Goal: Task Accomplishment & Management: Complete application form

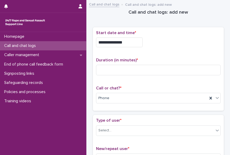
click at [130, 44] on input "**********" at bounding box center [119, 42] width 47 height 10
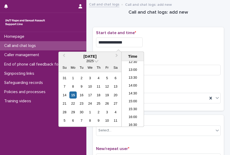
scroll to position [175, 0]
click at [132, 105] on li "13:30" at bounding box center [133, 102] width 22 height 8
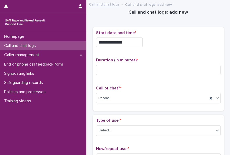
type input "**********"
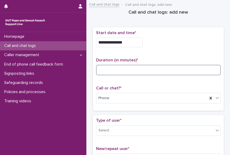
click at [97, 68] on input at bounding box center [158, 70] width 125 height 10
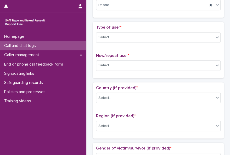
scroll to position [109, 0]
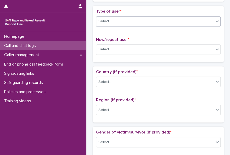
type input "*"
click at [215, 21] on icon at bounding box center [217, 21] width 5 height 5
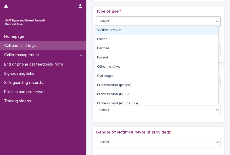
scroll to position [59, 0]
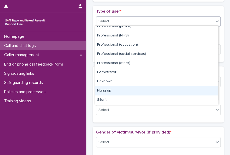
click at [208, 92] on div "Hung up" at bounding box center [156, 90] width 123 height 9
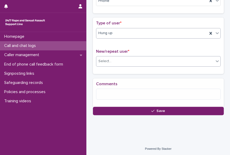
scroll to position [101, 0]
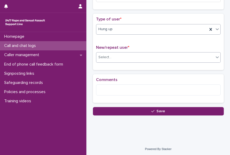
click at [133, 59] on div "Select..." at bounding box center [155, 57] width 118 height 9
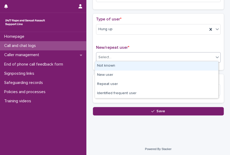
click at [129, 66] on div "Not known" at bounding box center [156, 65] width 123 height 9
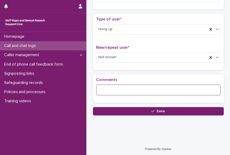
click at [110, 90] on textarea at bounding box center [158, 89] width 125 height 11
paste textarea "**********"
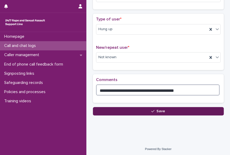
type textarea "**********"
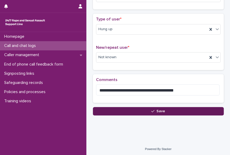
click at [153, 112] on button "Save" at bounding box center [158, 111] width 131 height 8
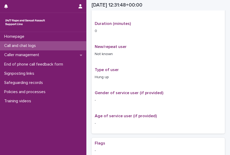
scroll to position [107, 0]
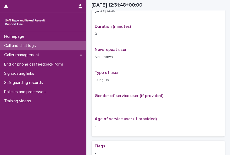
click at [35, 46] on p "Call and chat logs" at bounding box center [21, 45] width 38 height 5
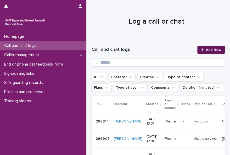
click at [206, 50] on span "Add New" at bounding box center [213, 50] width 15 height 4
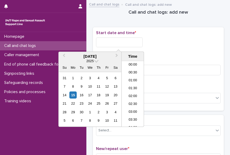
click at [134, 40] on input "text" at bounding box center [119, 42] width 47 height 10
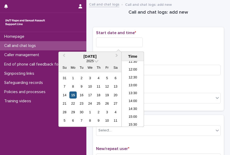
click at [72, 95] on div "15" at bounding box center [72, 94] width 7 height 7
click at [126, 90] on li "13:30" at bounding box center [133, 94] width 22 height 8
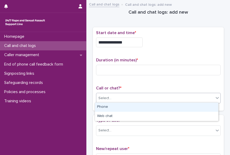
click at [119, 100] on div "Select..." at bounding box center [155, 98] width 118 height 9
click at [108, 106] on div "Phone" at bounding box center [156, 106] width 123 height 9
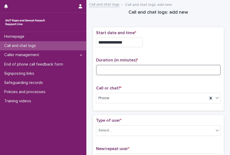
click at [101, 71] on input at bounding box center [158, 70] width 125 height 10
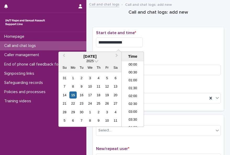
click at [124, 44] on input "**********" at bounding box center [119, 42] width 47 height 10
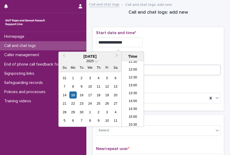
type input "**********"
click at [147, 65] on input at bounding box center [158, 70] width 125 height 10
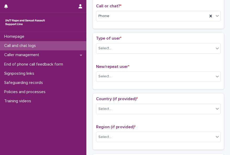
scroll to position [84, 0]
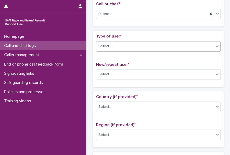
click at [215, 44] on icon at bounding box center [217, 45] width 5 height 5
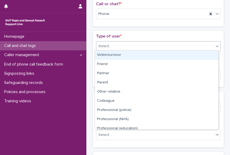
click at [212, 53] on div "Victim/survivor" at bounding box center [156, 55] width 123 height 9
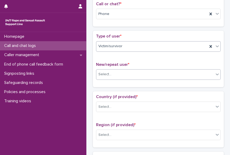
click at [215, 72] on icon at bounding box center [217, 73] width 5 height 5
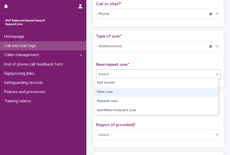
click at [210, 87] on div "New user" at bounding box center [156, 91] width 123 height 9
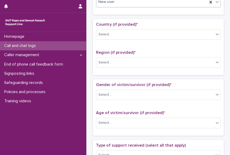
scroll to position [158, 0]
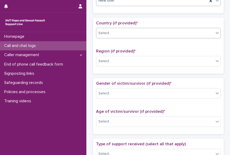
click at [215, 32] on icon at bounding box center [217, 32] width 5 height 5
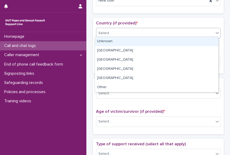
click at [209, 40] on div "Unknown" at bounding box center [156, 41] width 123 height 9
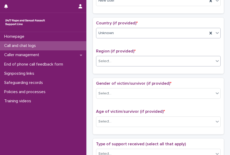
click at [216, 60] on icon at bounding box center [217, 60] width 5 height 5
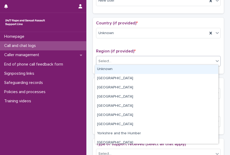
click at [209, 71] on div "Unknown" at bounding box center [156, 69] width 123 height 9
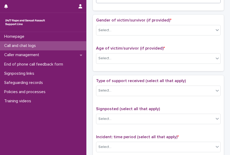
scroll to position [222, 0]
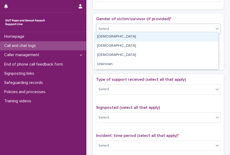
click at [215, 29] on icon at bounding box center [217, 28] width 5 height 5
click at [208, 36] on div "[DEMOGRAPHIC_DATA]" at bounding box center [156, 36] width 123 height 9
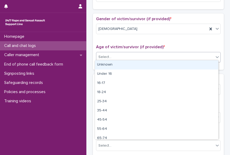
click at [215, 54] on icon at bounding box center [217, 56] width 5 height 5
click at [206, 64] on div "Unknown" at bounding box center [156, 64] width 123 height 9
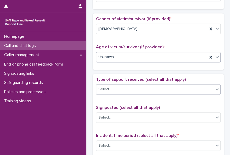
click at [209, 87] on div "Select..." at bounding box center [155, 89] width 118 height 9
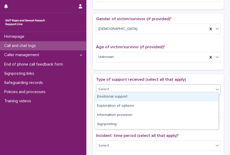
click at [206, 96] on div "Emotional support" at bounding box center [156, 96] width 123 height 9
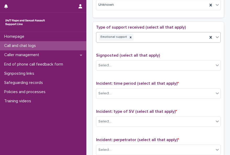
scroll to position [275, 0]
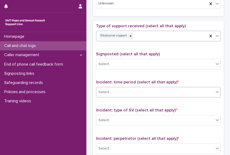
click at [215, 90] on icon at bounding box center [217, 91] width 5 height 5
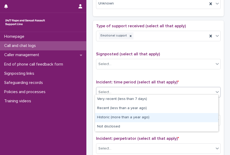
click at [203, 115] on div "Historic (more than a year ago)" at bounding box center [156, 117] width 123 height 9
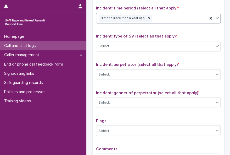
scroll to position [350, 0]
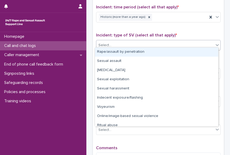
click at [216, 44] on icon at bounding box center [217, 45] width 3 height 2
click at [208, 51] on div "Rape/assault by penetration" at bounding box center [156, 51] width 123 height 9
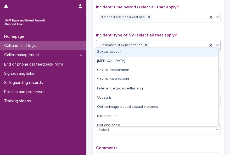
click at [215, 44] on icon at bounding box center [217, 44] width 5 height 5
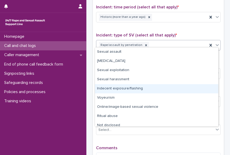
scroll to position [4, 0]
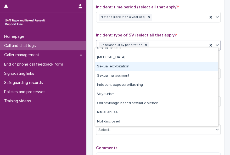
click at [121, 65] on div "Sexual exploitation" at bounding box center [156, 66] width 123 height 9
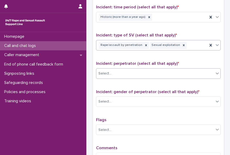
click at [118, 71] on div "Select..." at bounding box center [155, 73] width 118 height 9
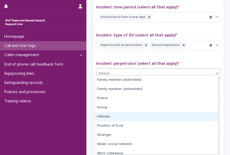
click at [114, 114] on div "Intimate" at bounding box center [156, 116] width 123 height 9
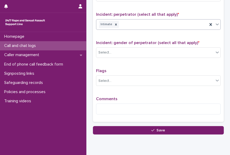
scroll to position [410, 0]
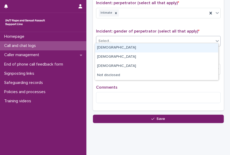
click at [214, 36] on div at bounding box center [217, 40] width 6 height 9
click at [204, 46] on div "[DEMOGRAPHIC_DATA]" at bounding box center [156, 47] width 123 height 9
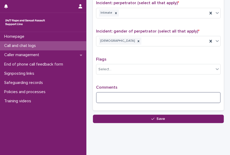
click at [120, 93] on textarea at bounding box center [158, 97] width 125 height 11
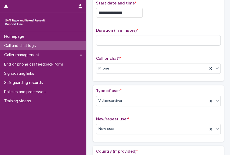
scroll to position [23, 0]
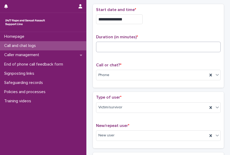
type textarea "**********"
click at [113, 49] on input at bounding box center [158, 47] width 125 height 10
click at [102, 50] on input at bounding box center [158, 47] width 125 height 10
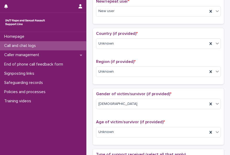
scroll to position [148, 0]
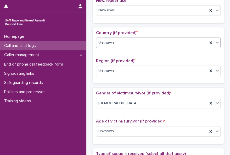
type input "**"
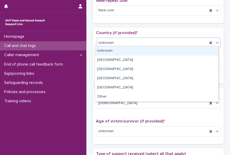
click at [204, 40] on div "Unknown" at bounding box center [151, 42] width 111 height 9
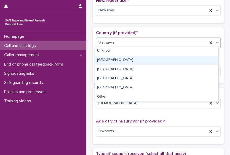
click at [196, 64] on div "[GEOGRAPHIC_DATA]" at bounding box center [156, 59] width 123 height 9
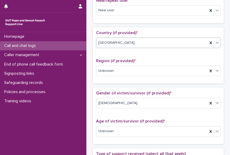
click at [192, 41] on div "[GEOGRAPHIC_DATA]" at bounding box center [151, 42] width 111 height 9
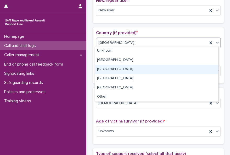
click at [186, 68] on div "[GEOGRAPHIC_DATA]" at bounding box center [156, 69] width 123 height 9
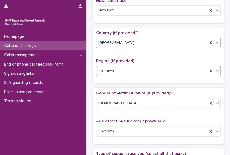
click at [177, 70] on div "Unknown" at bounding box center [151, 70] width 111 height 9
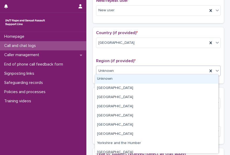
scroll to position [22, 0]
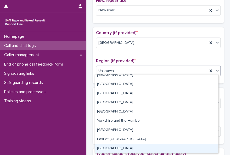
click at [210, 144] on div "[GEOGRAPHIC_DATA]" at bounding box center [156, 148] width 123 height 9
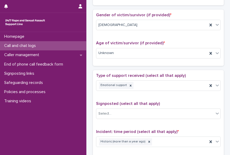
scroll to position [229, 0]
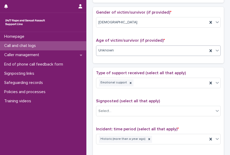
click at [215, 48] on icon at bounding box center [217, 50] width 5 height 5
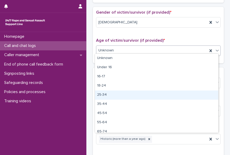
click at [174, 97] on div "25-34" at bounding box center [156, 94] width 123 height 9
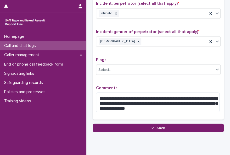
scroll to position [411, 0]
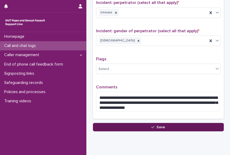
click at [180, 124] on button "Save" at bounding box center [158, 127] width 131 height 8
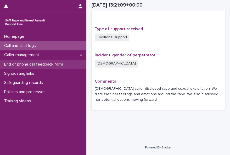
scroll to position [343, 0]
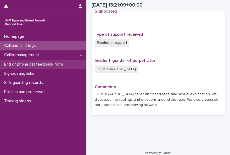
click at [42, 66] on p "End of phone call feedback form" at bounding box center [34, 64] width 65 height 5
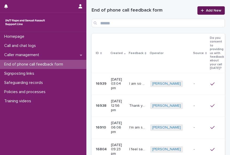
click at [208, 9] on span "Add New" at bounding box center [213, 11] width 15 height 4
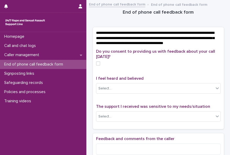
click at [97, 65] on span at bounding box center [98, 63] width 4 height 4
click at [101, 91] on div "Select..." at bounding box center [104, 88] width 13 height 5
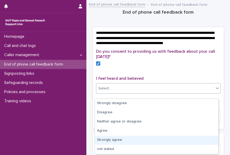
click at [105, 136] on div "Strongly agree" at bounding box center [156, 139] width 123 height 9
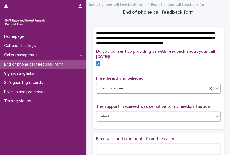
click at [104, 119] on div "Select..." at bounding box center [104, 116] width 13 height 5
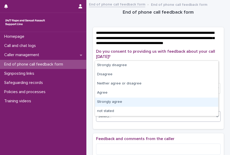
click at [106, 99] on div "Strongly agree" at bounding box center [156, 101] width 123 height 9
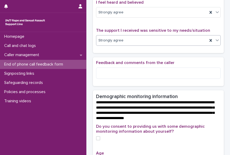
scroll to position [84, 0]
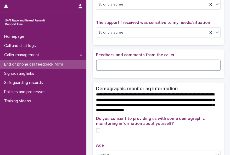
click at [146, 66] on textarea at bounding box center [158, 64] width 125 height 11
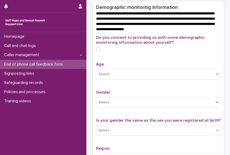
scroll to position [177, 0]
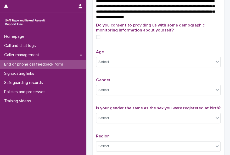
click at [96, 39] on span at bounding box center [98, 37] width 4 height 4
type textarea "**********"
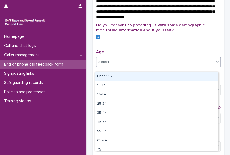
click at [102, 65] on div "Select..." at bounding box center [104, 61] width 13 height 5
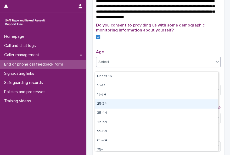
click at [103, 102] on div "25-34" at bounding box center [156, 103] width 123 height 9
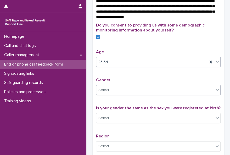
click at [104, 93] on div "Select..." at bounding box center [104, 89] width 13 height 5
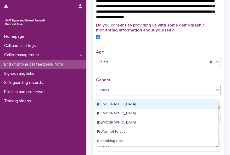
click at [105, 104] on div "[DEMOGRAPHIC_DATA]" at bounding box center [156, 104] width 123 height 9
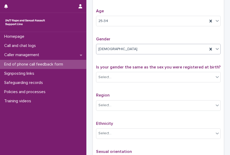
scroll to position [248, 0]
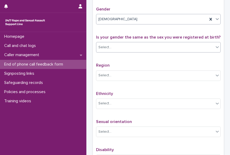
click at [106, 50] on div "Select..." at bounding box center [104, 47] width 13 height 5
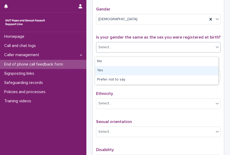
click at [105, 69] on div "Yes" at bounding box center [156, 70] width 123 height 9
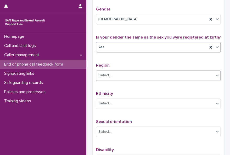
click at [103, 77] on div "Select..." at bounding box center [104, 75] width 13 height 5
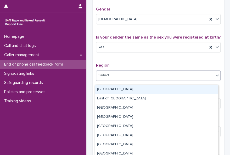
scroll to position [40, 0]
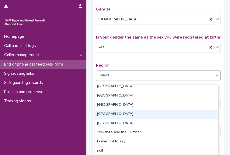
click at [150, 115] on div "[GEOGRAPHIC_DATA]" at bounding box center [156, 113] width 123 height 9
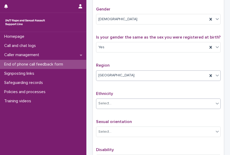
click at [138, 106] on div "Select..." at bounding box center [155, 103] width 118 height 9
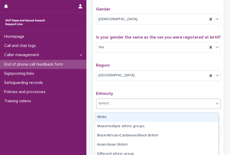
click at [136, 119] on div "White" at bounding box center [156, 117] width 123 height 9
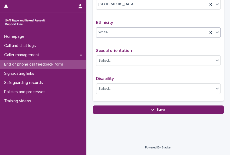
scroll to position [322, 0]
click at [215, 59] on icon at bounding box center [217, 60] width 5 height 5
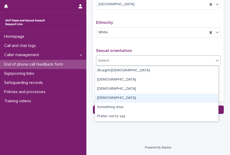
click at [196, 96] on div "[DEMOGRAPHIC_DATA]" at bounding box center [156, 97] width 123 height 9
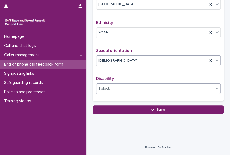
click at [148, 85] on div "Select..." at bounding box center [155, 88] width 118 height 9
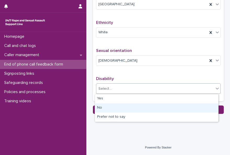
click at [136, 108] on div "No" at bounding box center [156, 107] width 123 height 9
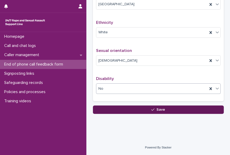
click at [136, 109] on button "Save" at bounding box center [158, 109] width 131 height 8
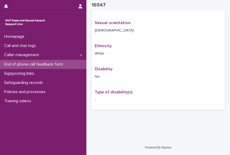
scroll to position [214, 0]
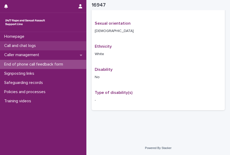
click at [20, 46] on p "Call and chat logs" at bounding box center [21, 45] width 38 height 5
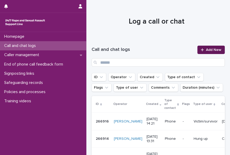
click at [203, 51] on link "Add New" at bounding box center [210, 50] width 27 height 8
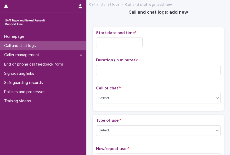
click at [106, 41] on input "text" at bounding box center [119, 42] width 47 height 10
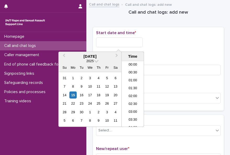
scroll to position [191, 0]
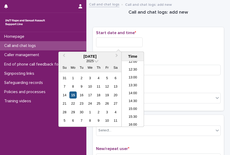
click at [73, 95] on div "15" at bounding box center [72, 94] width 7 height 7
click at [131, 93] on li "14:00" at bounding box center [133, 94] width 22 height 8
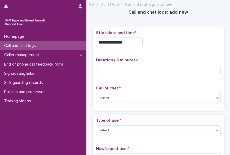
click at [124, 42] on input "**********" at bounding box center [119, 42] width 47 height 10
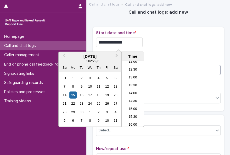
click at [154, 69] on input at bounding box center [158, 70] width 125 height 10
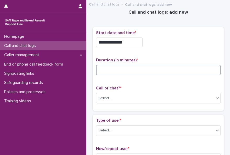
click at [102, 70] on input at bounding box center [158, 70] width 125 height 10
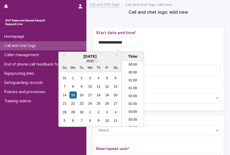
click at [124, 44] on input "**********" at bounding box center [119, 42] width 47 height 10
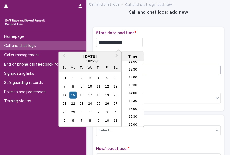
type input "**********"
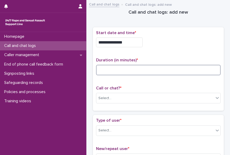
click at [154, 72] on input at bounding box center [158, 70] width 125 height 10
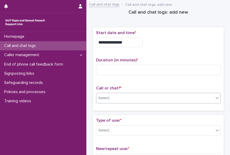
click at [148, 98] on div "Select..." at bounding box center [155, 98] width 118 height 9
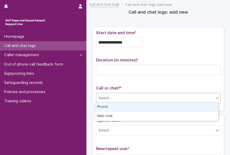
click at [142, 109] on div "Phone" at bounding box center [156, 106] width 123 height 9
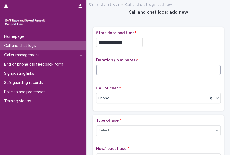
click at [108, 71] on input at bounding box center [158, 70] width 125 height 10
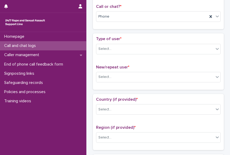
scroll to position [82, 0]
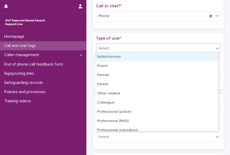
click at [215, 47] on icon at bounding box center [217, 48] width 5 height 5
click at [208, 55] on div "Victim/survivor" at bounding box center [156, 56] width 123 height 9
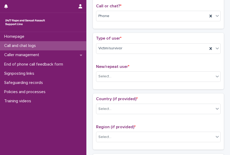
click at [208, 55] on div "Type of user * Victim/survivor" at bounding box center [158, 47] width 125 height 22
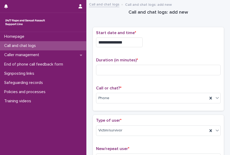
drag, startPoint x: 137, startPoint y: 68, endPoint x: 220, endPoint y: 42, distance: 87.5
click at [220, 42] on div "**********" at bounding box center [158, 69] width 131 height 84
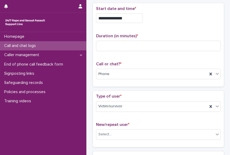
scroll to position [26, 0]
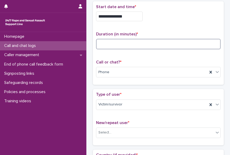
click at [118, 44] on input at bounding box center [158, 44] width 125 height 10
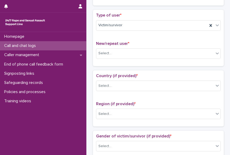
scroll to position [107, 0]
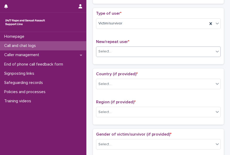
type input "*"
click at [216, 51] on icon at bounding box center [217, 52] width 3 height 2
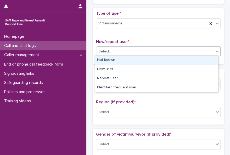
click at [209, 60] on div "Not known" at bounding box center [156, 59] width 123 height 9
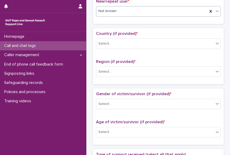
scroll to position [168, 0]
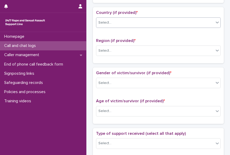
click at [216, 20] on icon at bounding box center [217, 22] width 5 height 5
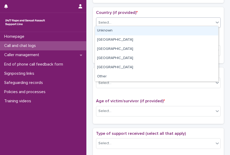
click at [208, 27] on div "Unknown" at bounding box center [156, 30] width 123 height 9
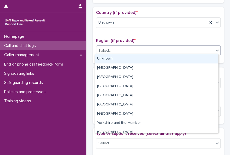
click at [215, 48] on icon at bounding box center [217, 50] width 5 height 5
click at [211, 56] on div "Unknown" at bounding box center [156, 58] width 123 height 9
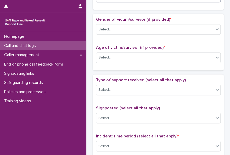
scroll to position [225, 0]
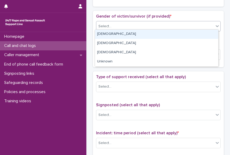
click at [215, 25] on icon at bounding box center [217, 25] width 5 height 5
click at [210, 31] on div "[DEMOGRAPHIC_DATA]" at bounding box center [156, 34] width 123 height 9
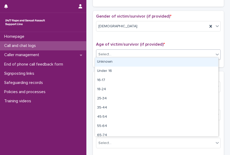
click at [215, 52] on icon at bounding box center [217, 54] width 5 height 5
click at [212, 60] on div "Unknown" at bounding box center [156, 61] width 123 height 9
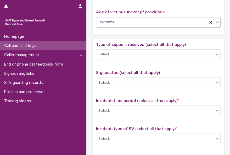
scroll to position [259, 0]
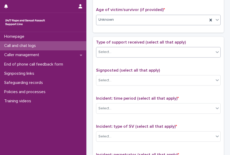
click at [191, 48] on div "Select..." at bounding box center [155, 52] width 118 height 9
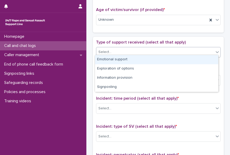
click at [181, 61] on div "Emotional support" at bounding box center [156, 59] width 123 height 9
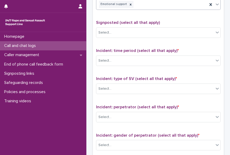
scroll to position [308, 0]
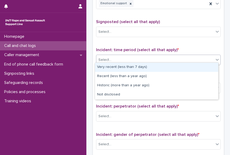
click at [215, 57] on icon at bounding box center [217, 59] width 5 height 5
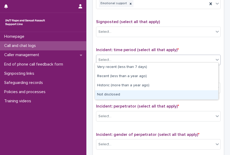
click at [195, 94] on div "Not disclosed" at bounding box center [156, 94] width 123 height 9
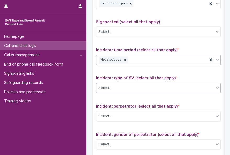
click at [195, 87] on div "Select..." at bounding box center [155, 88] width 118 height 9
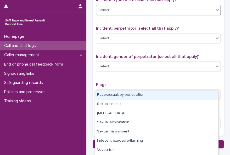
scroll to position [27, 0]
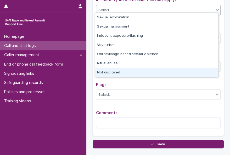
click at [113, 72] on div "Not disclosed" at bounding box center [156, 72] width 123 height 9
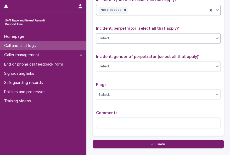
click at [117, 35] on div "Select..." at bounding box center [155, 38] width 118 height 9
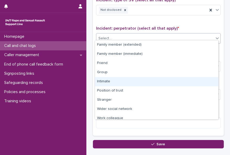
scroll to position [22, 0]
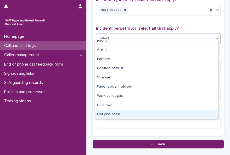
click at [194, 113] on div "Not disclosed" at bounding box center [156, 114] width 123 height 9
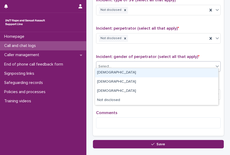
click at [120, 65] on div "Select..." at bounding box center [155, 66] width 118 height 9
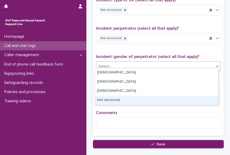
click at [116, 99] on div "Not disclosed" at bounding box center [156, 100] width 123 height 9
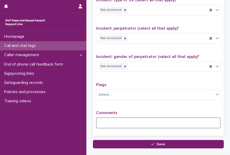
click at [110, 121] on textarea at bounding box center [158, 122] width 125 height 11
paste textarea "**********"
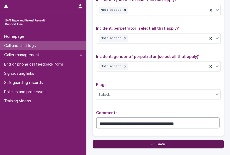
type textarea "**********"
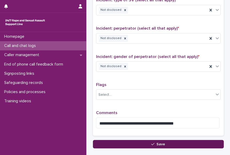
click at [154, 142] on div "button" at bounding box center [153, 144] width 5 height 4
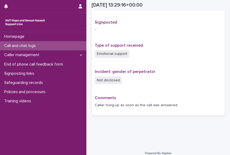
scroll to position [332, 0]
drag, startPoint x: 21, startPoint y: 44, endPoint x: 69, endPoint y: 112, distance: 82.4
click at [69, 112] on div "Homepage Call and chat logs Caller management End of phone call feedback form S…" at bounding box center [43, 93] width 86 height 123
click at [47, 47] on div "Call and chat logs" at bounding box center [43, 45] width 86 height 9
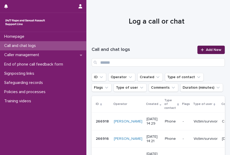
click at [209, 49] on span "Add New" at bounding box center [213, 50] width 15 height 4
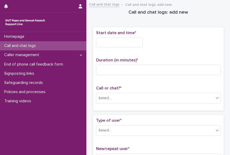
click at [106, 42] on input "text" at bounding box center [119, 42] width 47 height 10
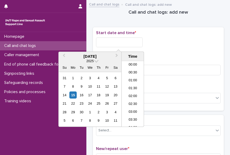
scroll to position [199, 0]
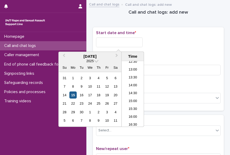
click at [72, 95] on div "15" at bounding box center [72, 94] width 7 height 7
click at [125, 91] on li "14:30" at bounding box center [133, 94] width 22 height 8
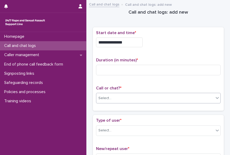
type input "**********"
click at [125, 94] on div "Select..." at bounding box center [155, 98] width 118 height 9
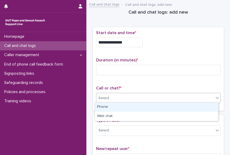
click at [119, 108] on div "Phone" at bounding box center [156, 106] width 123 height 9
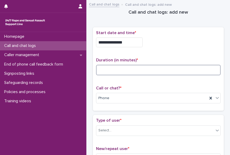
click at [101, 68] on input at bounding box center [158, 70] width 125 height 10
click at [116, 65] on input at bounding box center [158, 70] width 125 height 10
type input "*"
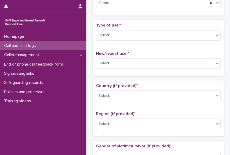
scroll to position [89, 0]
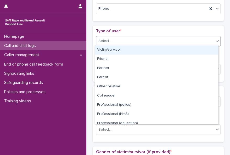
click at [215, 41] on icon at bounding box center [217, 40] width 5 height 5
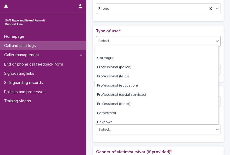
scroll to position [59, 0]
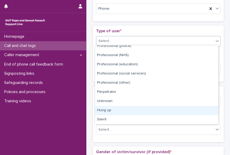
click at [186, 112] on div "Hung up" at bounding box center [156, 110] width 123 height 9
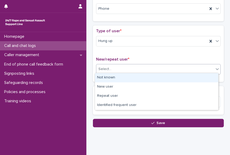
click at [132, 68] on div "Select..." at bounding box center [155, 69] width 118 height 9
click at [128, 80] on div "Not known" at bounding box center [156, 77] width 123 height 9
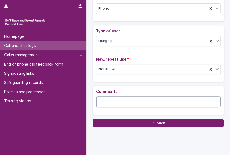
click at [113, 99] on textarea at bounding box center [158, 101] width 125 height 11
paste textarea "**********"
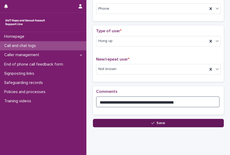
type textarea "**********"
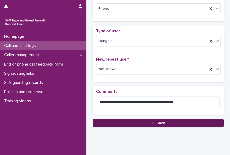
click at [149, 120] on button "Save" at bounding box center [158, 123] width 131 height 8
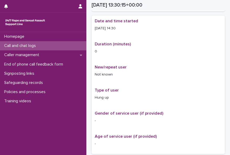
scroll to position [92, 0]
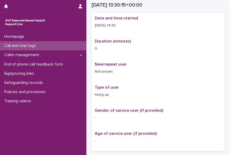
click at [35, 46] on p "Call and chat logs" at bounding box center [21, 45] width 38 height 5
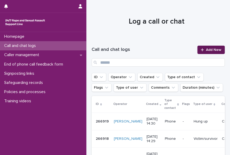
click at [209, 48] on span "Add New" at bounding box center [213, 50] width 15 height 4
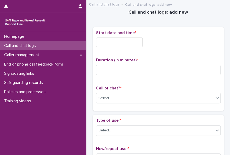
click at [124, 43] on input "text" at bounding box center [119, 42] width 47 height 10
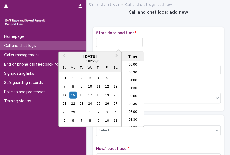
scroll to position [199, 0]
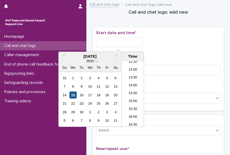
click at [74, 93] on div "15" at bounding box center [72, 94] width 7 height 7
click at [130, 90] on li "14:30" at bounding box center [133, 94] width 22 height 8
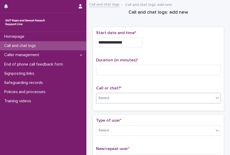
click at [126, 94] on div "Select..." at bounding box center [155, 98] width 118 height 9
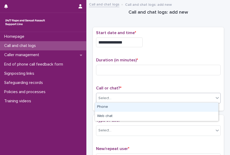
click at [120, 108] on div "Phone" at bounding box center [156, 106] width 123 height 9
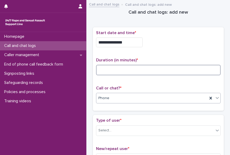
click at [98, 70] on input at bounding box center [158, 70] width 125 height 10
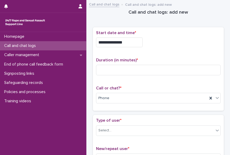
click at [125, 40] on input "**********" at bounding box center [119, 42] width 47 height 10
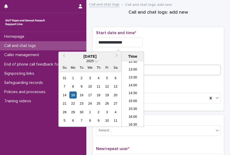
type input "**********"
click at [149, 69] on input at bounding box center [158, 70] width 125 height 10
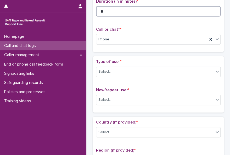
scroll to position [74, 0]
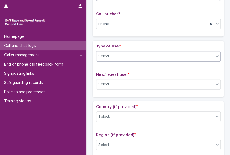
type input "*"
click at [215, 54] on icon at bounding box center [217, 55] width 5 height 5
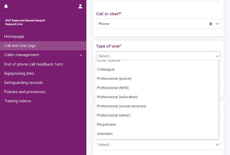
scroll to position [59, 0]
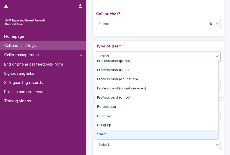
click at [209, 132] on div "Silent" at bounding box center [156, 134] width 123 height 9
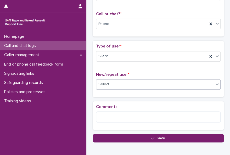
click at [169, 82] on div "Select..." at bounding box center [155, 84] width 118 height 9
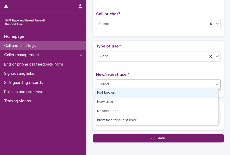
click at [163, 92] on div "Not known" at bounding box center [156, 92] width 123 height 9
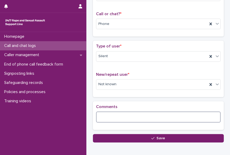
paste textarea "**********"
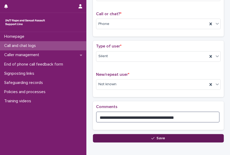
type textarea "**********"
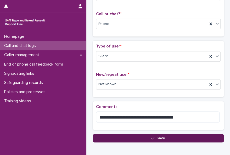
click at [157, 137] on span "Save" at bounding box center [161, 138] width 9 height 4
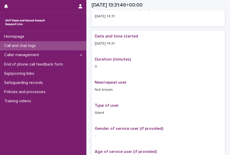
scroll to position [77, 0]
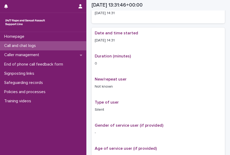
click at [32, 47] on p "Call and chat logs" at bounding box center [21, 45] width 38 height 5
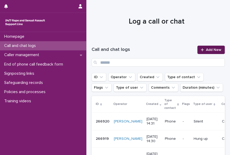
click at [209, 49] on span "Add New" at bounding box center [213, 50] width 15 height 4
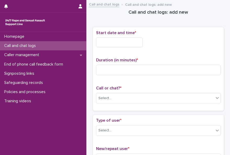
click at [100, 41] on input "text" at bounding box center [119, 42] width 47 height 10
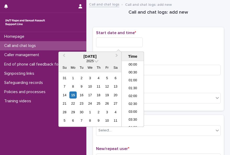
scroll to position [199, 0]
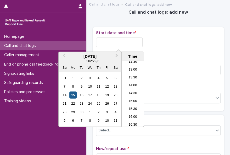
click at [73, 95] on div "15" at bounding box center [72, 94] width 7 height 7
click at [125, 91] on li "14:30" at bounding box center [133, 94] width 22 height 8
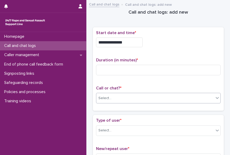
type input "**********"
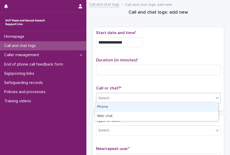
click at [122, 97] on div "Select..." at bounding box center [155, 98] width 118 height 9
click at [118, 107] on div "Phone" at bounding box center [156, 106] width 123 height 9
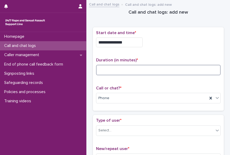
click at [97, 66] on input at bounding box center [158, 70] width 125 height 10
type input "*"
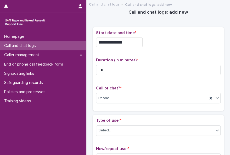
click at [124, 43] on input "**********" at bounding box center [119, 42] width 47 height 10
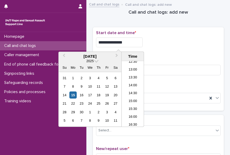
type input "**********"
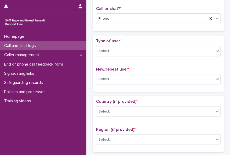
scroll to position [80, 0]
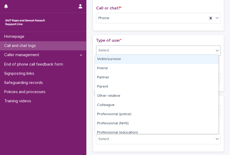
click at [215, 51] on icon at bounding box center [217, 50] width 5 height 5
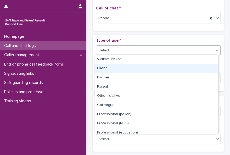
scroll to position [59, 0]
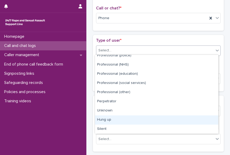
click at [200, 121] on div "Hung up" at bounding box center [156, 119] width 123 height 9
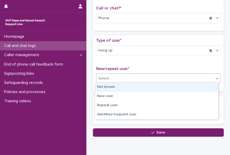
click at [116, 76] on div "Select..." at bounding box center [155, 78] width 118 height 9
click at [115, 88] on div "Not known" at bounding box center [156, 86] width 123 height 9
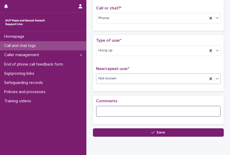
click at [112, 110] on textarea at bounding box center [158, 111] width 125 height 11
paste textarea "**********"
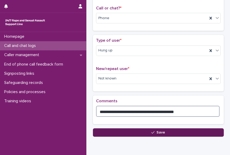
type textarea "**********"
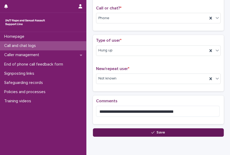
click at [152, 133] on button "Save" at bounding box center [158, 132] width 131 height 8
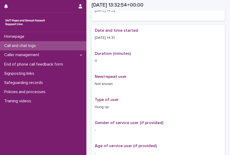
scroll to position [83, 0]
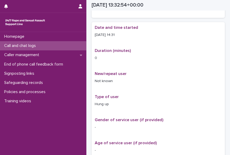
click at [84, 46] on div "Call and chat logs" at bounding box center [43, 45] width 86 height 9
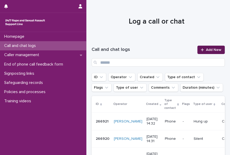
click at [206, 50] on span "Add New" at bounding box center [213, 50] width 15 height 4
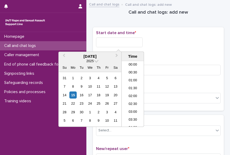
click at [103, 42] on input "text" at bounding box center [119, 42] width 47 height 10
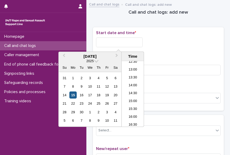
click at [73, 95] on div "15" at bounding box center [72, 94] width 7 height 7
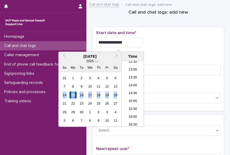
click at [73, 95] on div "15" at bounding box center [72, 94] width 7 height 7
click at [49, 124] on div "Homepage Call and chat logs Caller management End of phone call feedback form S…" at bounding box center [43, 93] width 86 height 123
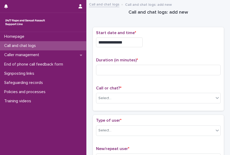
click at [130, 42] on input "**********" at bounding box center [119, 42] width 47 height 10
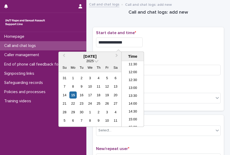
scroll to position [188, 0]
click at [148, 98] on div "Select..." at bounding box center [155, 98] width 118 height 9
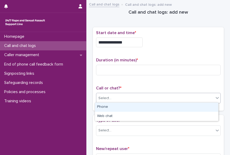
click at [125, 42] on input "**********" at bounding box center [119, 42] width 47 height 10
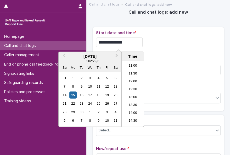
scroll to position [174, 0]
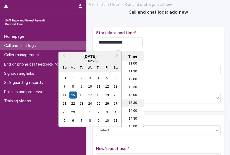
click at [138, 99] on li "13:30" at bounding box center [133, 103] width 22 height 8
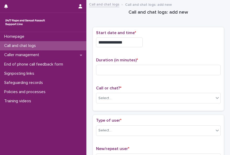
click at [129, 42] on input "**********" at bounding box center [119, 42] width 47 height 10
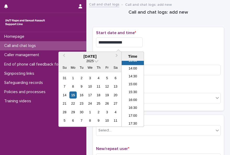
scroll to position [217, 0]
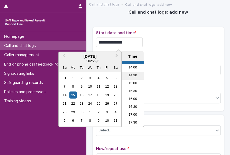
click at [134, 76] on li "14:30" at bounding box center [133, 76] width 22 height 8
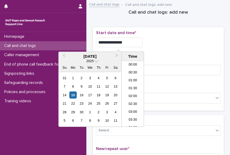
click at [124, 40] on input "**********" at bounding box center [119, 42] width 47 height 10
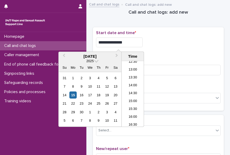
click at [124, 40] on input "**********" at bounding box center [119, 42] width 47 height 10
type input "**********"
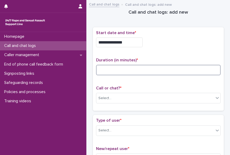
click at [146, 68] on input at bounding box center [158, 70] width 125 height 10
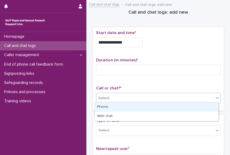
click at [136, 96] on div "Select..." at bounding box center [155, 98] width 118 height 9
click at [132, 105] on div "Phone" at bounding box center [156, 106] width 123 height 9
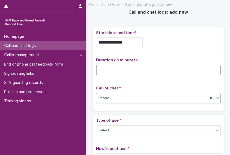
click at [99, 69] on input at bounding box center [158, 70] width 125 height 10
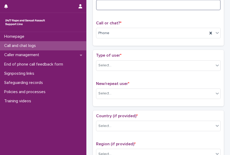
scroll to position [67, 0]
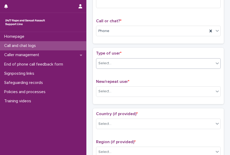
click at [215, 64] on icon at bounding box center [217, 62] width 5 height 5
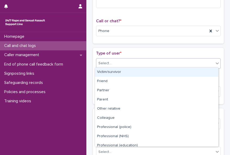
drag, startPoint x: 216, startPoint y: 75, endPoint x: 113, endPoint y: 73, distance: 104.0
click at [113, 73] on div "Victim/survivor" at bounding box center [156, 72] width 123 height 9
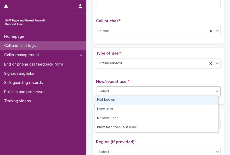
click at [116, 90] on div "Select..." at bounding box center [155, 91] width 118 height 9
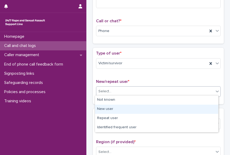
drag, startPoint x: 115, startPoint y: 104, endPoint x: 114, endPoint y: 108, distance: 3.7
click at [114, 108] on div "New user" at bounding box center [156, 108] width 123 height 9
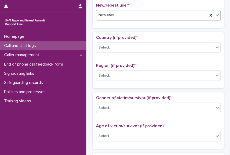
scroll to position [146, 0]
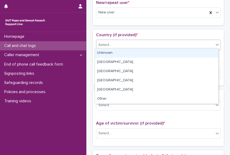
click at [215, 42] on icon at bounding box center [217, 44] width 5 height 5
click at [210, 52] on div "Unknown" at bounding box center [156, 52] width 123 height 9
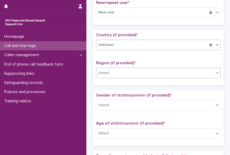
click at [215, 70] on icon at bounding box center [217, 72] width 5 height 5
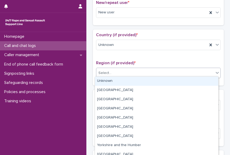
click at [198, 84] on div "Unknown" at bounding box center [156, 80] width 123 height 9
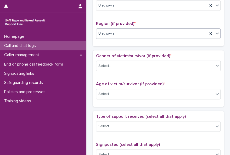
scroll to position [204, 0]
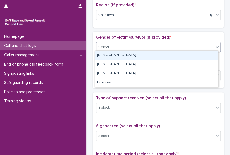
click at [214, 46] on div at bounding box center [217, 46] width 6 height 9
click at [208, 55] on div "[DEMOGRAPHIC_DATA]" at bounding box center [156, 55] width 123 height 9
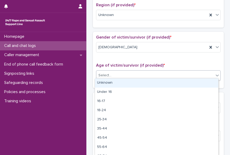
click at [199, 73] on div "Select..." at bounding box center [155, 75] width 118 height 9
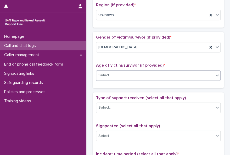
click at [199, 73] on div "Select..." at bounding box center [155, 75] width 118 height 9
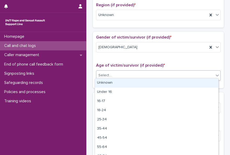
click at [195, 76] on div "Select..." at bounding box center [155, 75] width 118 height 9
click at [185, 85] on div "Unknown" at bounding box center [156, 82] width 123 height 9
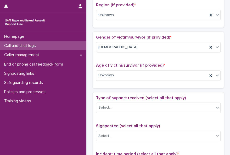
click at [179, 79] on div "Age of victim/survivor (if provided) * Unknown" at bounding box center [158, 74] width 125 height 22
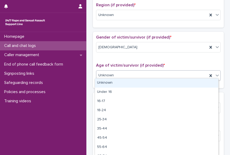
click at [178, 77] on div "Unknown" at bounding box center [151, 75] width 111 height 9
click at [166, 86] on div "Unknown" at bounding box center [156, 82] width 123 height 9
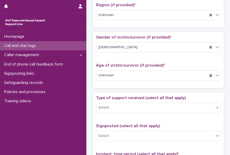
click at [226, 55] on div "**********" at bounding box center [158, 77] width 144 height 557
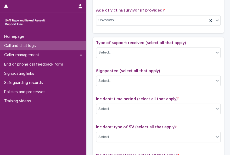
scroll to position [260, 0]
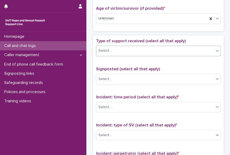
click at [215, 50] on icon at bounding box center [217, 50] width 5 height 5
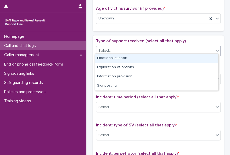
drag, startPoint x: 215, startPoint y: 50, endPoint x: 213, endPoint y: 52, distance: 2.8
click at [214, 52] on div at bounding box center [217, 50] width 6 height 9
click at [201, 58] on div "Emotional support" at bounding box center [156, 58] width 123 height 9
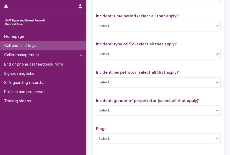
scroll to position [342, 0]
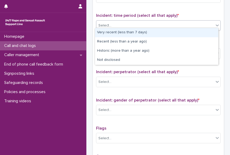
click at [215, 23] on icon at bounding box center [217, 25] width 5 height 5
click at [179, 35] on div "Very recent (less than 7 days)" at bounding box center [156, 32] width 123 height 9
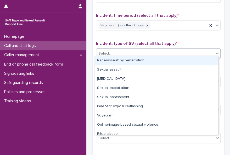
click at [179, 50] on div "Select..." at bounding box center [155, 53] width 118 height 9
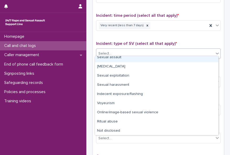
scroll to position [13, 0]
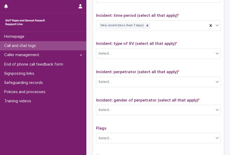
click at [220, 102] on div "Type of support received (select all that apply) Emotional support Signposted (…" at bounding box center [158, 66] width 131 height 225
click at [215, 51] on icon at bounding box center [217, 53] width 5 height 5
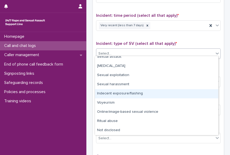
scroll to position [0, 0]
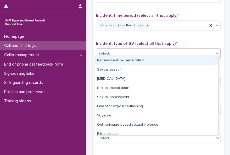
click at [177, 62] on div "Rape/assault by penetration" at bounding box center [156, 60] width 123 height 9
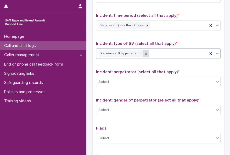
click at [144, 52] on icon at bounding box center [146, 54] width 4 height 4
click at [216, 53] on icon at bounding box center [217, 54] width 3 height 2
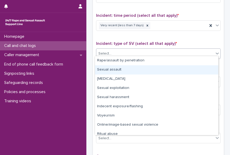
drag, startPoint x: 157, startPoint y: 74, endPoint x: 147, endPoint y: 70, distance: 10.7
click at [147, 70] on div "Sexual assault" at bounding box center [156, 69] width 123 height 9
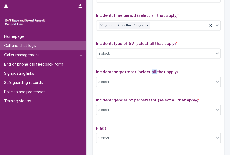
click at [147, 70] on span "Incident: perpetrator (select all that apply) *" at bounding box center [137, 71] width 83 height 4
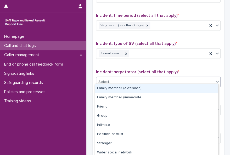
click at [147, 79] on div "Select..." at bounding box center [155, 81] width 118 height 9
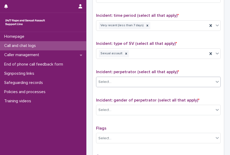
click at [147, 79] on div "Select..." at bounding box center [155, 81] width 118 height 9
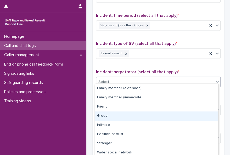
click at [137, 119] on div "Group" at bounding box center [156, 115] width 123 height 9
click at [137, 119] on div "Type of support received (select all that apply) Emotional support Signposted (…" at bounding box center [158, 66] width 125 height 219
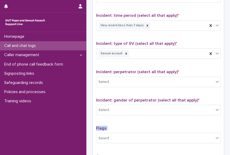
click at [137, 119] on div "Type of support received (select all that apply) Emotional support Signposted (…" at bounding box center [158, 66] width 125 height 219
click at [146, 119] on div "Type of support received (select all that apply) Emotional support Signposted (…" at bounding box center [158, 66] width 125 height 219
click at [112, 81] on icon at bounding box center [113, 82] width 2 height 2
click at [148, 77] on div "Select..." at bounding box center [155, 81] width 118 height 9
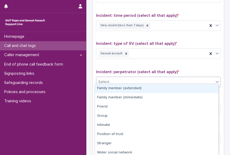
click at [165, 92] on div "Family member (extended)" at bounding box center [156, 88] width 123 height 9
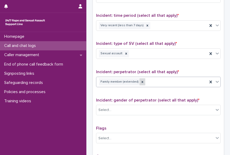
click at [141, 80] on icon at bounding box center [143, 82] width 4 height 4
click at [139, 79] on div "Select..." at bounding box center [155, 81] width 118 height 9
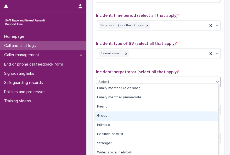
drag, startPoint x: 132, startPoint y: 100, endPoint x: 135, endPoint y: 113, distance: 13.4
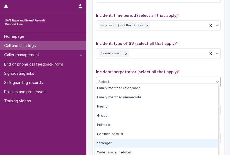
click at [134, 142] on div "Stranger" at bounding box center [156, 143] width 123 height 9
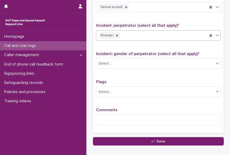
scroll to position [389, 0]
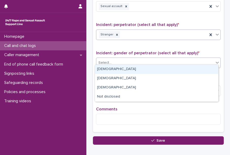
click at [215, 60] on icon at bounding box center [217, 62] width 5 height 5
click at [209, 67] on div "[DEMOGRAPHIC_DATA]" at bounding box center [156, 69] width 123 height 9
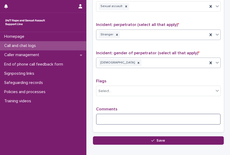
click at [145, 117] on textarea at bounding box center [158, 118] width 125 height 11
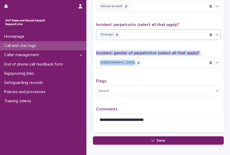
drag, startPoint x: 120, startPoint y: 68, endPoint x: 119, endPoint y: 42, distance: 26.2
click at [119, 42] on div "**********" at bounding box center [158, 19] width 125 height 219
click at [125, 5] on icon at bounding box center [126, 6] width 2 height 2
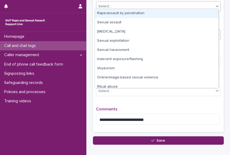
click at [123, 4] on div "Select..." at bounding box center [155, 6] width 118 height 9
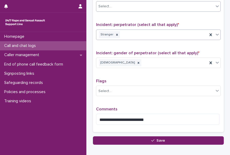
click at [118, 5] on div "Select..." at bounding box center [155, 6] width 118 height 9
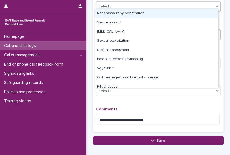
click at [117, 13] on div "Rape/assault by penetration" at bounding box center [156, 13] width 123 height 9
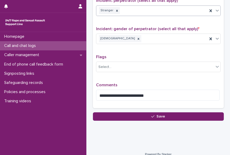
scroll to position [416, 0]
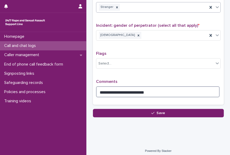
click at [145, 91] on textarea "**********" at bounding box center [158, 91] width 124 height 11
click at [207, 90] on textarea "**********" at bounding box center [158, 91] width 124 height 11
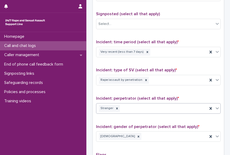
scroll to position [311, 0]
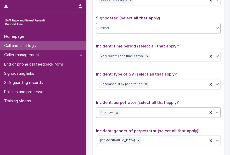
type textarea "**********"
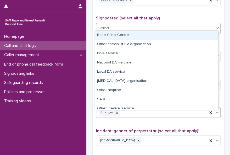
click at [215, 26] on icon at bounding box center [217, 27] width 5 height 5
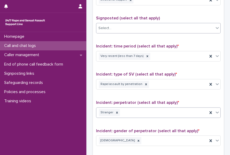
click at [215, 26] on icon at bounding box center [217, 27] width 5 height 5
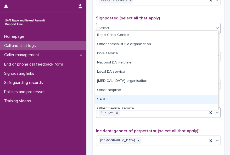
click at [148, 96] on div "SARC" at bounding box center [156, 99] width 123 height 9
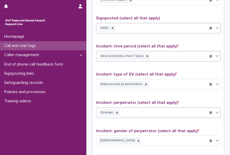
click at [186, 53] on div "Very recent (less than 7 days)" at bounding box center [151, 56] width 111 height 9
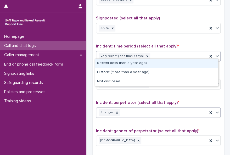
click at [186, 53] on div "Very recent (less than 7 days)" at bounding box center [151, 56] width 111 height 9
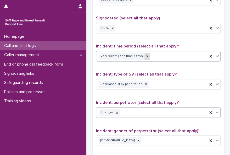
click at [146, 54] on icon at bounding box center [148, 56] width 4 height 4
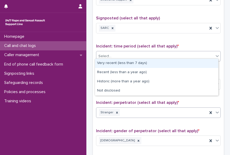
click at [143, 54] on div "Select..." at bounding box center [155, 56] width 118 height 9
click at [142, 62] on div "Very recent (less than 7 days)" at bounding box center [156, 63] width 123 height 9
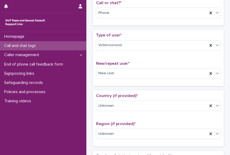
scroll to position [0, 0]
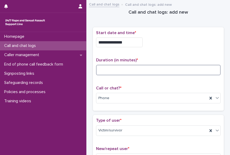
click at [138, 69] on input at bounding box center [158, 70] width 125 height 10
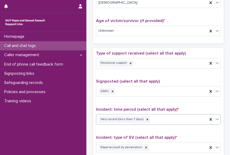
scroll to position [249, 0]
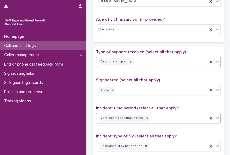
type input "*"
click at [176, 61] on div "Emotional support" at bounding box center [151, 61] width 111 height 9
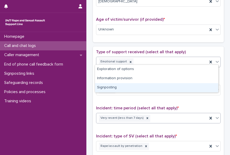
click at [159, 84] on div "Signposting" at bounding box center [156, 87] width 123 height 9
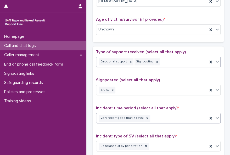
click at [171, 60] on div "Emotional support Signposting" at bounding box center [151, 61] width 111 height 9
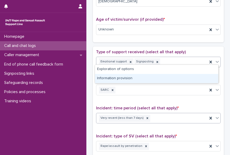
click at [160, 79] on div "Information provision" at bounding box center [156, 78] width 123 height 9
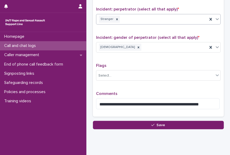
scroll to position [407, 0]
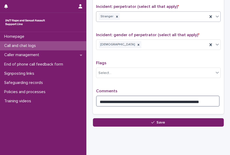
click at [201, 96] on textarea "**********" at bounding box center [158, 100] width 124 height 11
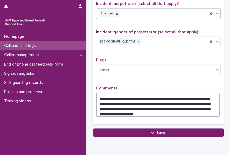
scroll to position [413, 0]
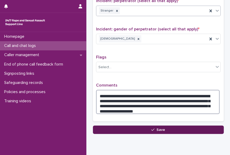
type textarea "**********"
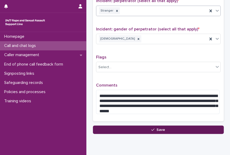
click at [177, 125] on button "Save" at bounding box center [158, 129] width 131 height 8
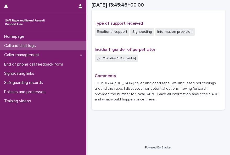
scroll to position [352, 0]
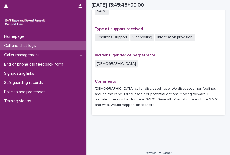
click at [33, 47] on p "Call and chat logs" at bounding box center [21, 45] width 38 height 5
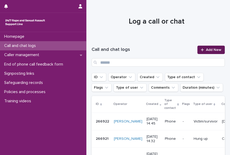
click at [206, 51] on span "Add New" at bounding box center [213, 50] width 15 height 4
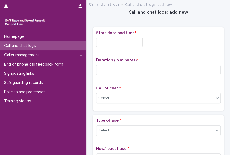
click at [98, 41] on input "text" at bounding box center [119, 42] width 47 height 10
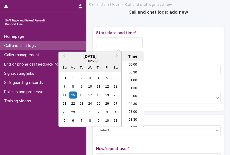
scroll to position [199, 0]
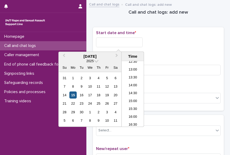
click at [74, 93] on div "15" at bounding box center [72, 94] width 7 height 7
click at [122, 91] on li "14:30" at bounding box center [133, 94] width 22 height 8
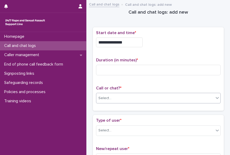
click at [106, 96] on div "Select..." at bounding box center [104, 97] width 13 height 5
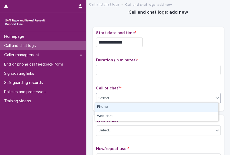
click at [105, 108] on div "Phone" at bounding box center [156, 106] width 123 height 9
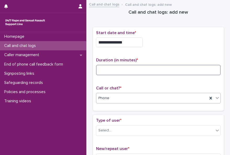
click at [100, 70] on input at bounding box center [158, 70] width 125 height 10
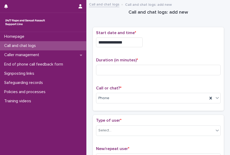
click at [127, 42] on input "**********" at bounding box center [119, 42] width 47 height 10
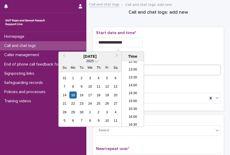
type input "**********"
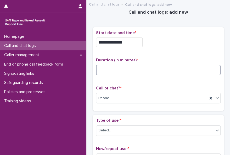
click at [153, 71] on input at bounding box center [158, 70] width 125 height 10
click at [132, 65] on input at bounding box center [158, 70] width 125 height 10
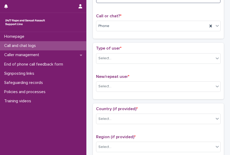
scroll to position [84, 0]
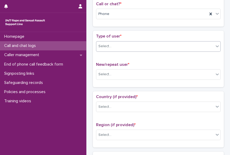
type input "**"
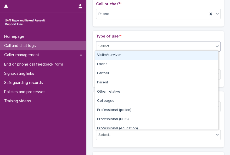
click at [215, 44] on icon at bounding box center [217, 45] width 5 height 5
click at [210, 54] on div "Victim/survivor" at bounding box center [156, 55] width 123 height 9
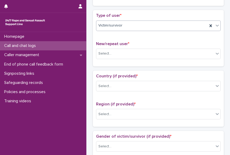
scroll to position [126, 0]
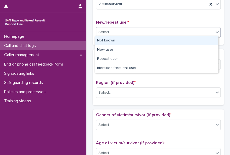
click at [216, 31] on icon at bounding box center [217, 32] width 3 height 2
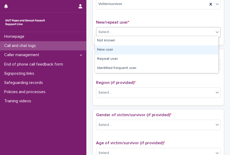
click at [207, 48] on div "New user" at bounding box center [156, 49] width 123 height 9
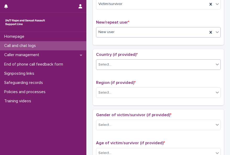
click at [204, 63] on div "Select..." at bounding box center [155, 64] width 118 height 9
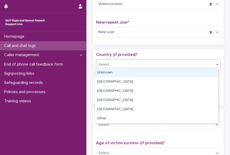
click at [198, 73] on div "Unknown" at bounding box center [156, 72] width 123 height 9
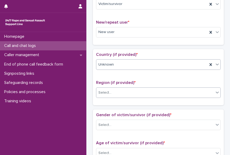
click at [187, 90] on div "Select..." at bounding box center [155, 92] width 118 height 9
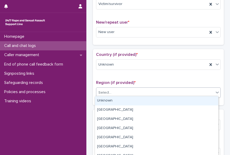
click at [185, 99] on div "Unknown" at bounding box center [156, 100] width 123 height 9
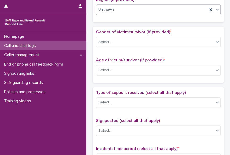
scroll to position [210, 0]
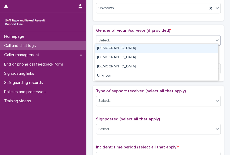
click at [215, 40] on icon at bounding box center [217, 39] width 5 height 5
click at [211, 47] on div "[DEMOGRAPHIC_DATA]" at bounding box center [156, 48] width 123 height 9
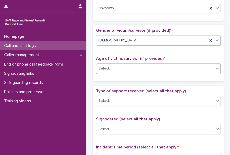
click at [201, 67] on div "Select..." at bounding box center [155, 68] width 118 height 9
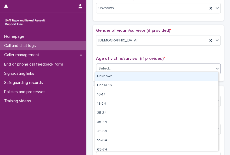
click at [190, 74] on div "Unknown" at bounding box center [156, 76] width 123 height 9
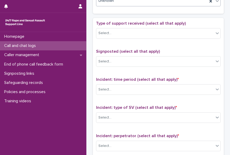
scroll to position [285, 0]
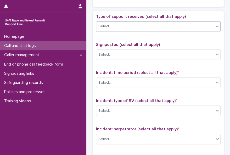
click at [217, 24] on icon at bounding box center [217, 26] width 5 height 5
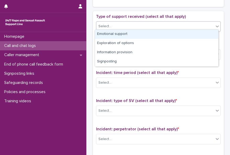
click at [207, 33] on div "Emotional support" at bounding box center [156, 34] width 123 height 9
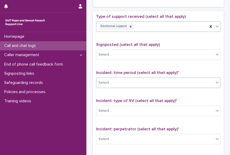
click at [191, 80] on div "Select..." at bounding box center [155, 82] width 118 height 9
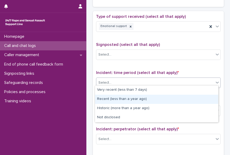
click at [184, 95] on div "Recent (less than a year ago)" at bounding box center [156, 99] width 123 height 9
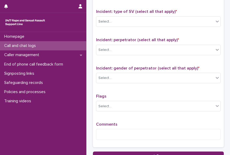
scroll to position [376, 0]
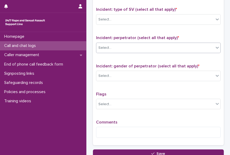
click at [215, 45] on icon at bounding box center [217, 47] width 5 height 5
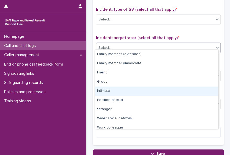
click at [179, 89] on div "Intimate" at bounding box center [156, 90] width 123 height 9
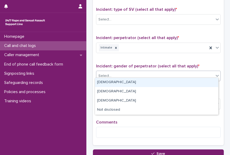
click at [159, 74] on div "Select..." at bounding box center [155, 75] width 118 height 9
click at [155, 83] on div "[DEMOGRAPHIC_DATA]" at bounding box center [156, 82] width 123 height 9
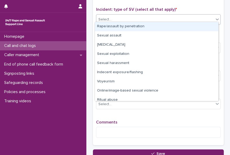
click at [129, 16] on div "Select..." at bounding box center [155, 19] width 118 height 9
click at [121, 27] on div "Rape/assault by penetration" at bounding box center [156, 26] width 123 height 9
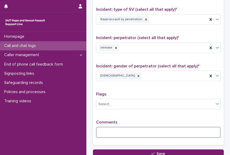
click at [125, 130] on textarea at bounding box center [158, 131] width 125 height 11
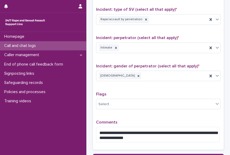
drag, startPoint x: 124, startPoint y: 134, endPoint x: 132, endPoint y: 140, distance: 10.9
click at [132, 140] on div "**********" at bounding box center [158, 132] width 125 height 27
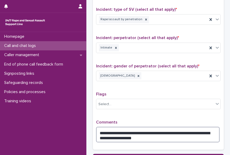
click at [131, 131] on textarea "**********" at bounding box center [158, 133] width 124 height 15
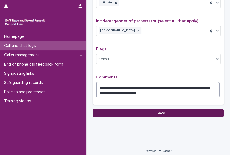
type textarea "**********"
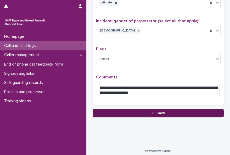
click at [159, 111] on span "Save" at bounding box center [161, 113] width 9 height 4
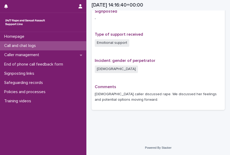
scroll to position [337, 0]
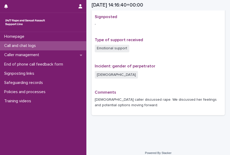
click at [21, 45] on p "Call and chat logs" at bounding box center [21, 45] width 38 height 5
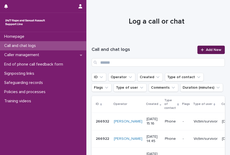
click at [206, 49] on span "Add New" at bounding box center [213, 50] width 15 height 4
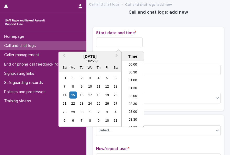
click at [104, 41] on input "text" at bounding box center [119, 42] width 47 height 10
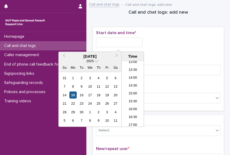
click at [74, 96] on div "15" at bounding box center [72, 94] width 7 height 7
click at [134, 44] on input "**********" at bounding box center [119, 42] width 47 height 10
click at [146, 48] on div "**********" at bounding box center [158, 40] width 125 height 21
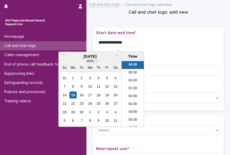
click at [127, 42] on input "**********" at bounding box center [119, 42] width 47 height 10
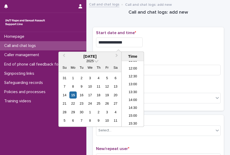
scroll to position [191, 0]
click at [135, 110] on li "15:00" at bounding box center [133, 110] width 22 height 8
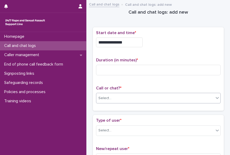
click at [120, 97] on div "Select..." at bounding box center [155, 98] width 118 height 9
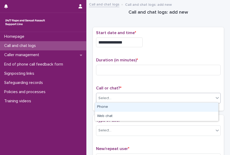
click at [112, 105] on div "Phone" at bounding box center [156, 106] width 123 height 9
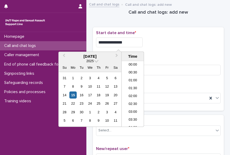
click at [126, 39] on input "**********" at bounding box center [119, 42] width 47 height 10
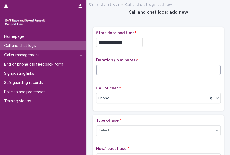
click at [148, 73] on input at bounding box center [158, 70] width 125 height 10
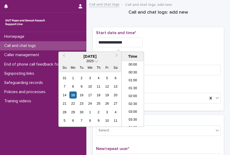
click at [123, 42] on input "**********" at bounding box center [119, 42] width 47 height 10
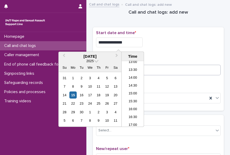
type input "**********"
click at [146, 70] on input at bounding box center [158, 70] width 125 height 10
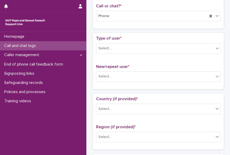
scroll to position [86, 0]
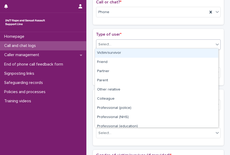
click at [211, 42] on div "Select..." at bounding box center [155, 44] width 118 height 9
click at [203, 54] on div "Victim/survivor" at bounding box center [156, 52] width 123 height 9
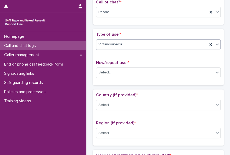
scroll to position [64, 0]
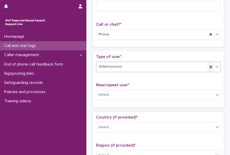
click at [210, 66] on icon at bounding box center [210, 66] width 5 height 5
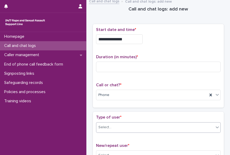
scroll to position [0, 0]
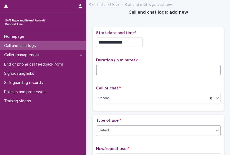
click at [109, 71] on input at bounding box center [158, 70] width 125 height 10
click at [97, 70] on input at bounding box center [158, 70] width 125 height 10
click at [106, 71] on input at bounding box center [158, 70] width 125 height 10
click at [104, 71] on input at bounding box center [158, 70] width 125 height 10
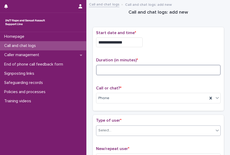
click at [104, 71] on input at bounding box center [158, 70] width 125 height 10
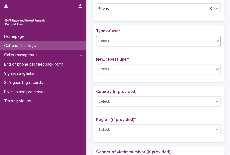
scroll to position [79, 0]
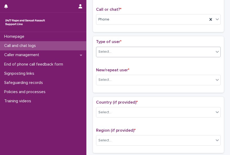
type input "*"
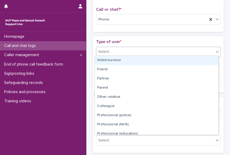
click at [215, 51] on icon at bounding box center [217, 51] width 5 height 5
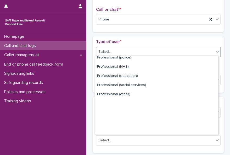
scroll to position [59, 0]
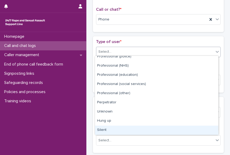
click at [185, 127] on div "Silent" at bounding box center [156, 129] width 123 height 9
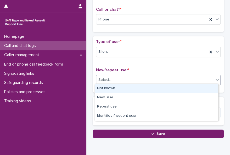
click at [125, 76] on div "Select..." at bounding box center [155, 79] width 118 height 9
click at [120, 87] on div "Not known" at bounding box center [156, 88] width 123 height 9
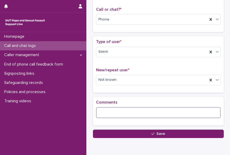
click at [111, 109] on textarea at bounding box center [158, 112] width 125 height 11
paste textarea "**********"
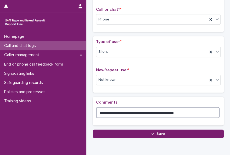
click at [157, 111] on textarea "**********" at bounding box center [158, 112] width 124 height 11
drag, startPoint x: 146, startPoint y: 110, endPoint x: 133, endPoint y: 112, distance: 12.6
click at [133, 112] on textarea "**********" at bounding box center [158, 112] width 124 height 11
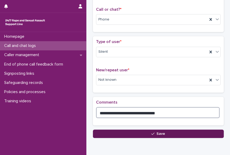
type textarea "**********"
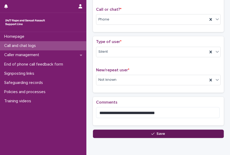
click at [143, 132] on button "Save" at bounding box center [158, 133] width 131 height 8
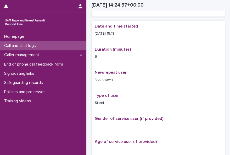
scroll to position [82, 0]
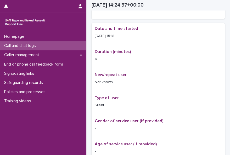
drag, startPoint x: 48, startPoint y: 45, endPoint x: 43, endPoint y: 45, distance: 4.7
click at [43, 45] on div "Call and chat logs" at bounding box center [43, 45] width 86 height 9
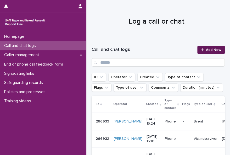
click at [206, 48] on span "Add New" at bounding box center [213, 50] width 15 height 4
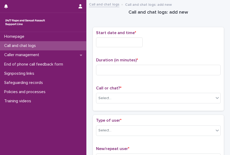
click at [98, 41] on input "text" at bounding box center [119, 42] width 47 height 10
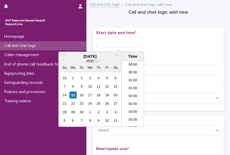
scroll to position [207, 0]
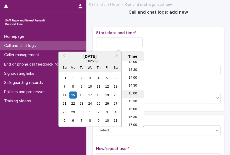
click at [137, 93] on li "15:00" at bounding box center [133, 94] width 22 height 8
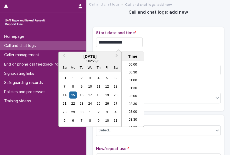
click at [124, 42] on input "**********" at bounding box center [119, 42] width 47 height 10
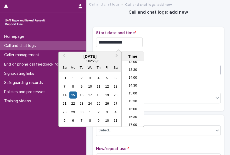
type input "**********"
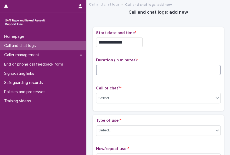
click at [153, 68] on input at bounding box center [158, 70] width 125 height 10
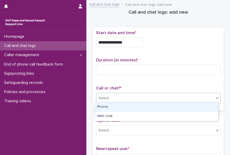
click at [142, 99] on div "Select..." at bounding box center [155, 98] width 118 height 9
click at [134, 109] on div "Phone" at bounding box center [156, 106] width 123 height 9
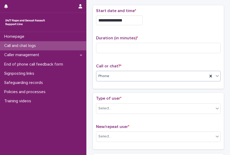
scroll to position [32, 0]
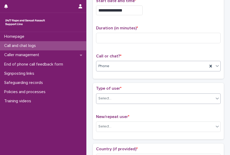
click at [134, 95] on div "Select..." at bounding box center [155, 98] width 118 height 9
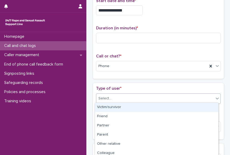
click at [129, 108] on div "Victim/survivor" at bounding box center [156, 107] width 123 height 9
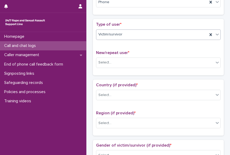
scroll to position [99, 0]
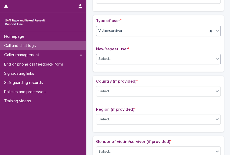
click at [216, 56] on icon at bounding box center [217, 58] width 5 height 5
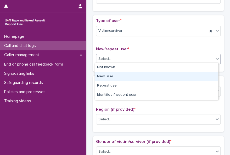
click at [204, 75] on div "New user" at bounding box center [156, 76] width 123 height 9
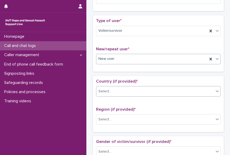
click at [215, 88] on icon at bounding box center [217, 90] width 5 height 5
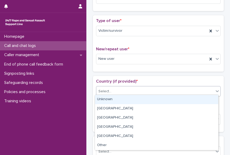
click at [209, 98] on div "Unknown" at bounding box center [156, 99] width 123 height 9
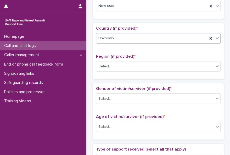
scroll to position [155, 0]
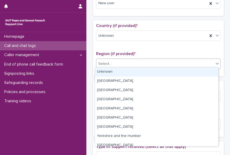
click at [215, 63] on icon at bounding box center [217, 63] width 5 height 5
click at [212, 69] on div "Unknown" at bounding box center [156, 71] width 123 height 9
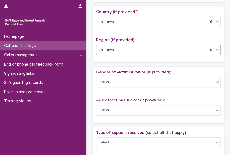
scroll to position [178, 0]
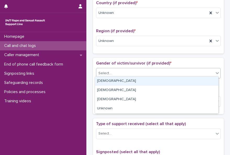
click at [215, 71] on icon at bounding box center [217, 72] width 5 height 5
click at [206, 81] on div "[DEMOGRAPHIC_DATA]" at bounding box center [156, 80] width 123 height 9
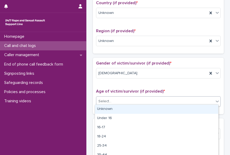
click at [138, 97] on div "Select..." at bounding box center [155, 101] width 118 height 9
click at [132, 107] on div "Unknown" at bounding box center [156, 108] width 123 height 9
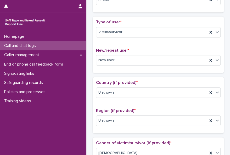
scroll to position [0, 0]
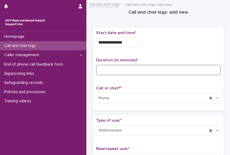
click at [127, 69] on input at bounding box center [158, 70] width 125 height 10
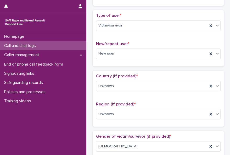
scroll to position [109, 0]
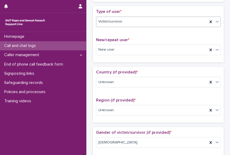
type input "*"
click at [215, 20] on icon at bounding box center [217, 21] width 5 height 5
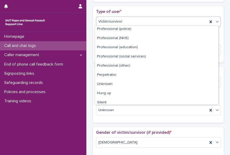
scroll to position [59, 0]
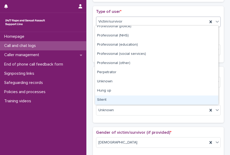
click at [205, 97] on div "Silent" at bounding box center [156, 99] width 123 height 9
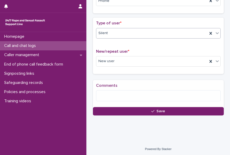
scroll to position [101, 0]
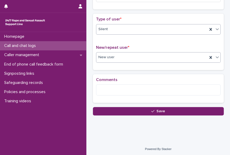
click at [149, 57] on div "New user" at bounding box center [151, 57] width 111 height 9
click at [144, 53] on div "New user" at bounding box center [151, 57] width 111 height 9
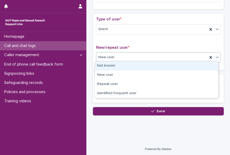
click at [136, 64] on div "Not known" at bounding box center [156, 65] width 123 height 9
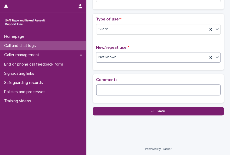
click at [120, 88] on textarea at bounding box center [158, 89] width 125 height 11
paste textarea "**********"
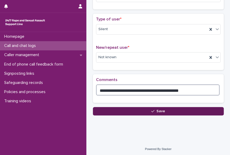
type textarea "**********"
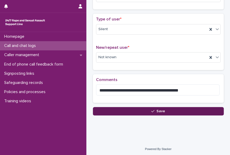
click at [145, 110] on button "Save" at bounding box center [158, 111] width 131 height 8
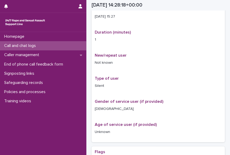
scroll to position [104, 0]
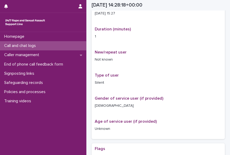
click at [37, 44] on p "Call and chat logs" at bounding box center [21, 45] width 38 height 5
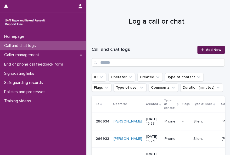
click at [206, 49] on span "Add New" at bounding box center [213, 50] width 15 height 4
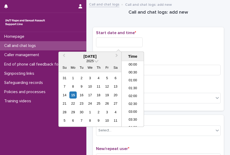
click at [111, 43] on input "text" at bounding box center [119, 42] width 47 height 10
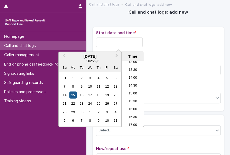
click at [73, 93] on div "15" at bounding box center [72, 94] width 7 height 7
click at [130, 101] on li "15:30" at bounding box center [133, 102] width 22 height 8
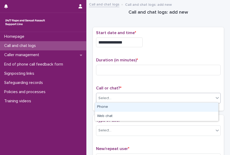
click at [130, 101] on div "Select..." at bounding box center [155, 98] width 118 height 9
click at [129, 107] on div "Phone" at bounding box center [156, 106] width 123 height 9
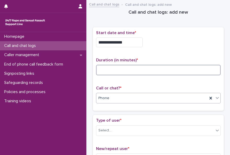
click at [101, 67] on input at bounding box center [158, 70] width 125 height 10
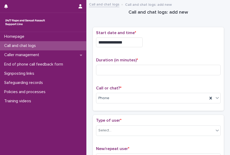
click at [128, 42] on input "**********" at bounding box center [119, 42] width 47 height 10
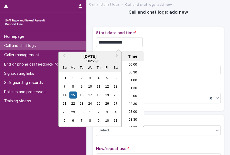
scroll to position [214, 0]
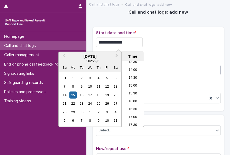
type input "**********"
click at [153, 67] on input at bounding box center [158, 70] width 125 height 10
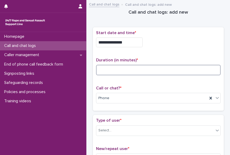
click at [96, 68] on input at bounding box center [158, 70] width 125 height 10
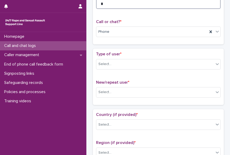
scroll to position [75, 0]
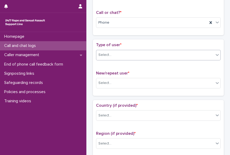
type input "*"
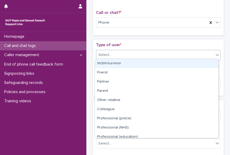
click at [215, 54] on icon at bounding box center [217, 54] width 5 height 5
click at [205, 62] on div "Victim/survivor" at bounding box center [156, 63] width 123 height 9
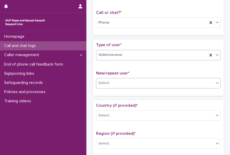
click at [199, 79] on div "Select..." at bounding box center [155, 83] width 118 height 9
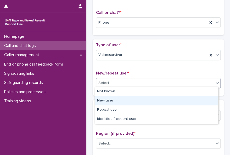
click at [190, 97] on div "New user" at bounding box center [156, 100] width 123 height 9
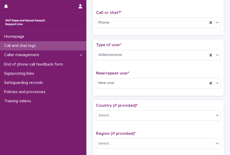
click at [190, 97] on div "Loading... Saving… Type of user * Victim/survivor New/repeat user * New user" at bounding box center [158, 69] width 131 height 60
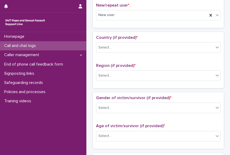
scroll to position [156, 0]
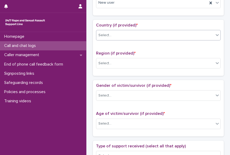
click at [215, 32] on icon at bounding box center [217, 34] width 5 height 5
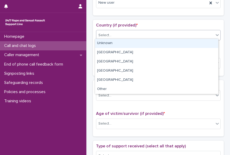
click at [177, 44] on div "Unknown" at bounding box center [156, 43] width 123 height 9
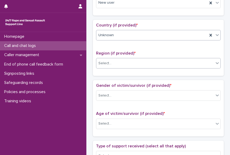
click at [162, 60] on div "Select..." at bounding box center [155, 63] width 118 height 9
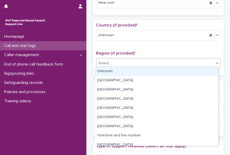
click at [154, 69] on div "Unknown" at bounding box center [156, 71] width 123 height 9
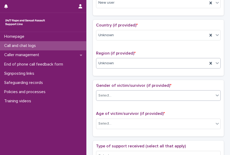
click at [138, 93] on div "Select..." at bounding box center [155, 95] width 118 height 9
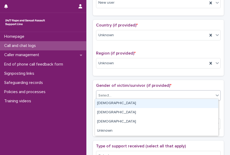
click at [132, 103] on div "[DEMOGRAPHIC_DATA]" at bounding box center [156, 103] width 123 height 9
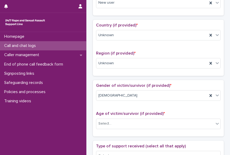
click at [130, 111] on span "Age of victim/survivor (if provided) *" at bounding box center [130, 113] width 69 height 4
click at [126, 97] on div "[DEMOGRAPHIC_DATA]" at bounding box center [151, 95] width 111 height 9
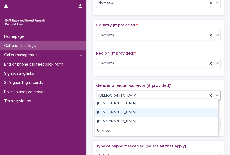
click at [119, 113] on div "[DEMOGRAPHIC_DATA]" at bounding box center [156, 112] width 123 height 9
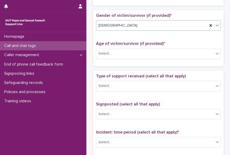
scroll to position [227, 0]
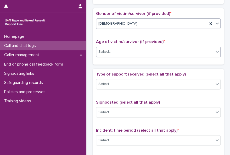
click at [201, 52] on div "Select..." at bounding box center [155, 51] width 118 height 9
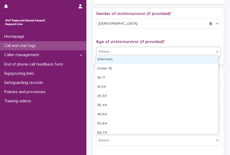
click at [194, 62] on div "Unknown" at bounding box center [156, 59] width 123 height 9
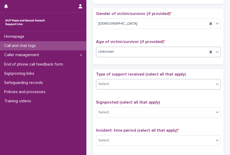
click at [175, 81] on div "Select..." at bounding box center [155, 84] width 118 height 9
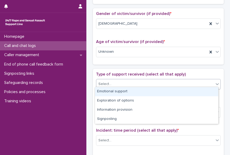
click at [168, 91] on div "Emotional support" at bounding box center [156, 91] width 123 height 9
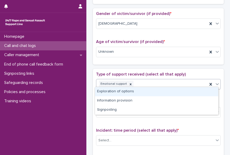
click at [167, 84] on div "Emotional support" at bounding box center [151, 83] width 111 height 9
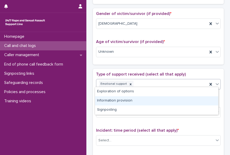
click at [157, 99] on div "Information provision" at bounding box center [156, 100] width 123 height 9
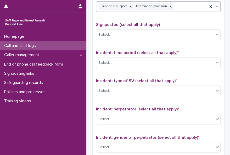
scroll to position [306, 0]
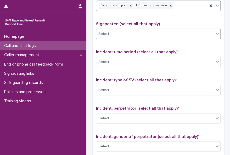
click at [198, 32] on div "Select..." at bounding box center [155, 34] width 118 height 9
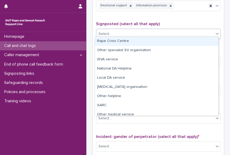
scroll to position [31, 0]
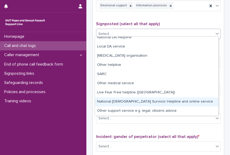
drag, startPoint x: 201, startPoint y: 96, endPoint x: 199, endPoint y: 101, distance: 4.5
click at [199, 101] on div "National [DEMOGRAPHIC_DATA] Survivor Helpline and online service" at bounding box center [156, 101] width 123 height 9
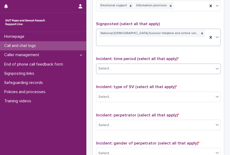
click at [131, 64] on div "Select..." at bounding box center [155, 68] width 118 height 9
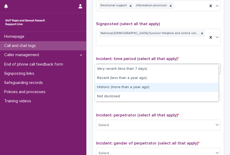
click at [132, 86] on div "Historic (more than a year ago)" at bounding box center [156, 87] width 123 height 9
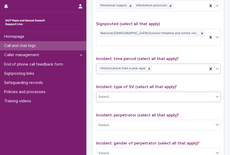
click at [131, 92] on div "Select..." at bounding box center [155, 96] width 118 height 9
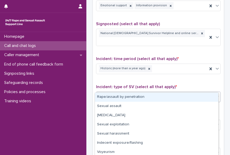
click at [130, 96] on div "Rape/assault by penetration" at bounding box center [156, 96] width 123 height 9
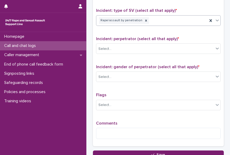
scroll to position [390, 0]
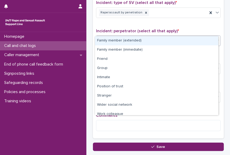
click at [215, 38] on icon at bounding box center [217, 40] width 5 height 5
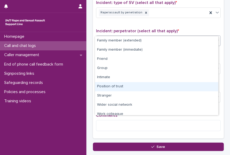
click at [162, 85] on div "Position of trust" at bounding box center [156, 86] width 123 height 9
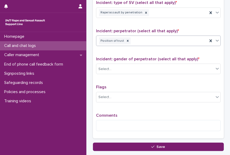
click at [150, 36] on div "Position of trust" at bounding box center [151, 40] width 111 height 9
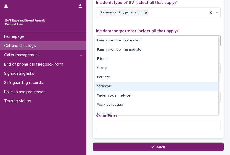
click at [139, 85] on div "Stranger" at bounding box center [156, 86] width 123 height 9
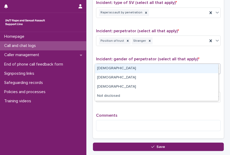
click at [117, 64] on div "Select..." at bounding box center [155, 68] width 118 height 9
click at [112, 71] on div "[DEMOGRAPHIC_DATA]" at bounding box center [156, 68] width 123 height 9
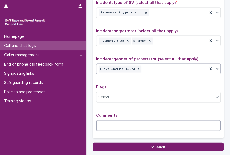
click at [102, 120] on textarea at bounding box center [158, 125] width 125 height 11
type textarea "*"
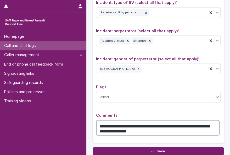
click at [127, 120] on textarea "**********" at bounding box center [158, 127] width 124 height 15
click at [158, 120] on textarea "**********" at bounding box center [158, 127] width 124 height 15
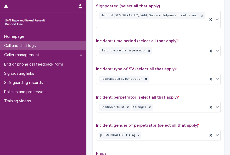
scroll to position [308, 0]
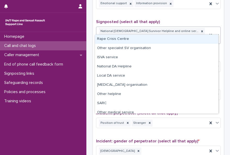
drag, startPoint x: 102, startPoint y: 29, endPoint x: 73, endPoint y: 120, distance: 95.5
click at [73, 120] on div "Homepage Call and chat logs Caller management End of phone call feedback form S…" at bounding box center [43, 93] width 86 height 123
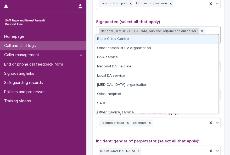
drag, startPoint x: 99, startPoint y: 29, endPoint x: 114, endPoint y: 28, distance: 15.0
click at [114, 28] on div "National [DEMOGRAPHIC_DATA] Survivor Helpline and online service" at bounding box center [149, 31] width 100 height 7
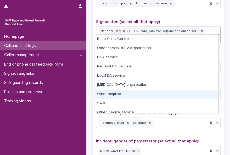
click at [157, 95] on div "Other helpline" at bounding box center [156, 94] width 123 height 9
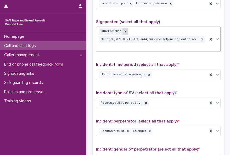
click at [124, 29] on icon at bounding box center [126, 31] width 4 height 4
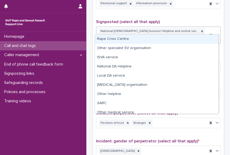
click at [216, 32] on icon at bounding box center [217, 34] width 5 height 5
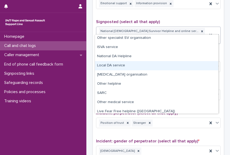
scroll to position [22, 0]
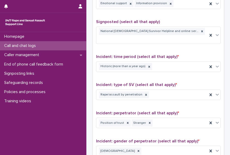
click at [219, 99] on div "**********" at bounding box center [158, 106] width 131 height 236
click at [200, 31] on icon at bounding box center [202, 31] width 4 height 4
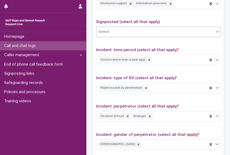
click at [160, 30] on div "Select..." at bounding box center [155, 31] width 118 height 9
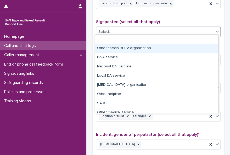
scroll to position [31, 0]
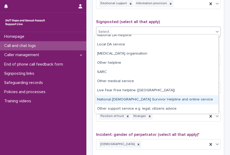
drag, startPoint x: 96, startPoint y: 99, endPoint x: 134, endPoint y: 96, distance: 37.5
click at [134, 96] on div "National [DEMOGRAPHIC_DATA] Survivor Helpline and online service" at bounding box center [156, 99] width 123 height 9
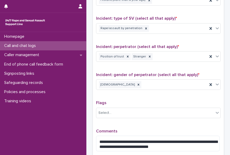
scroll to position [421, 0]
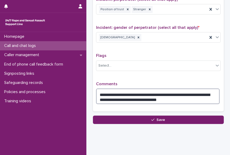
click at [161, 90] on textarea "**********" at bounding box center [158, 95] width 124 height 15
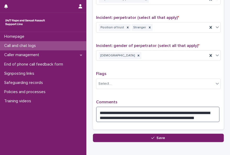
scroll to position [403, 0]
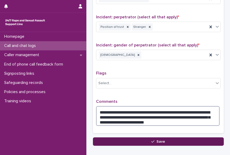
type textarea "**********"
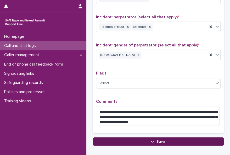
click at [161, 139] on span "Save" at bounding box center [161, 141] width 9 height 4
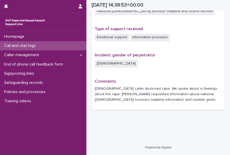
scroll to position [346, 0]
